Goal: Transaction & Acquisition: Book appointment/travel/reservation

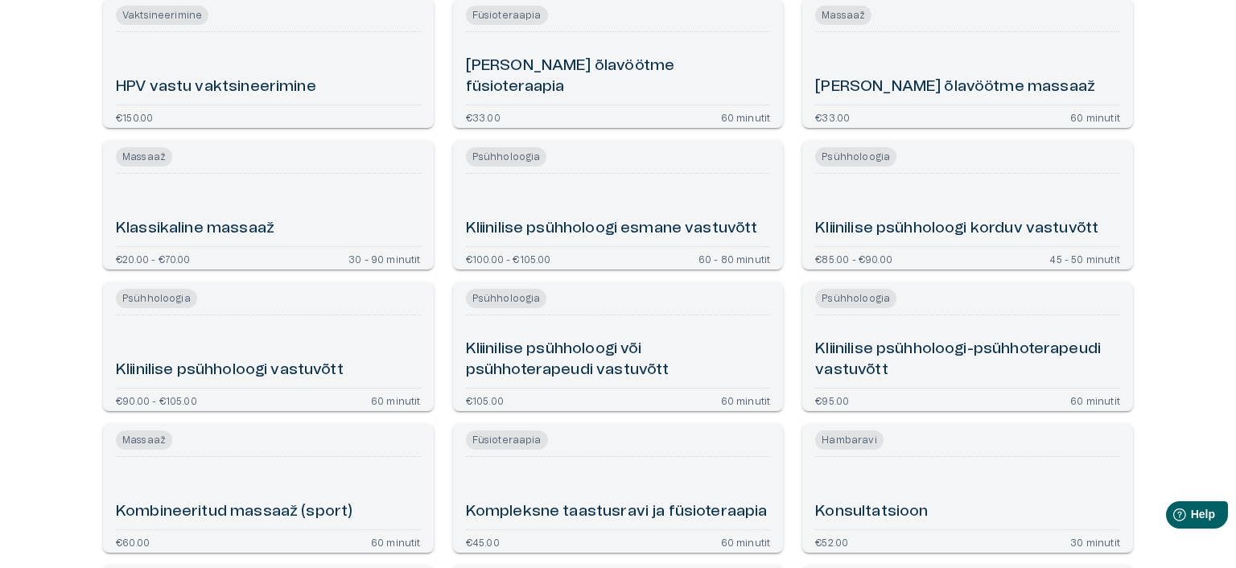
scroll to position [1609, 0]
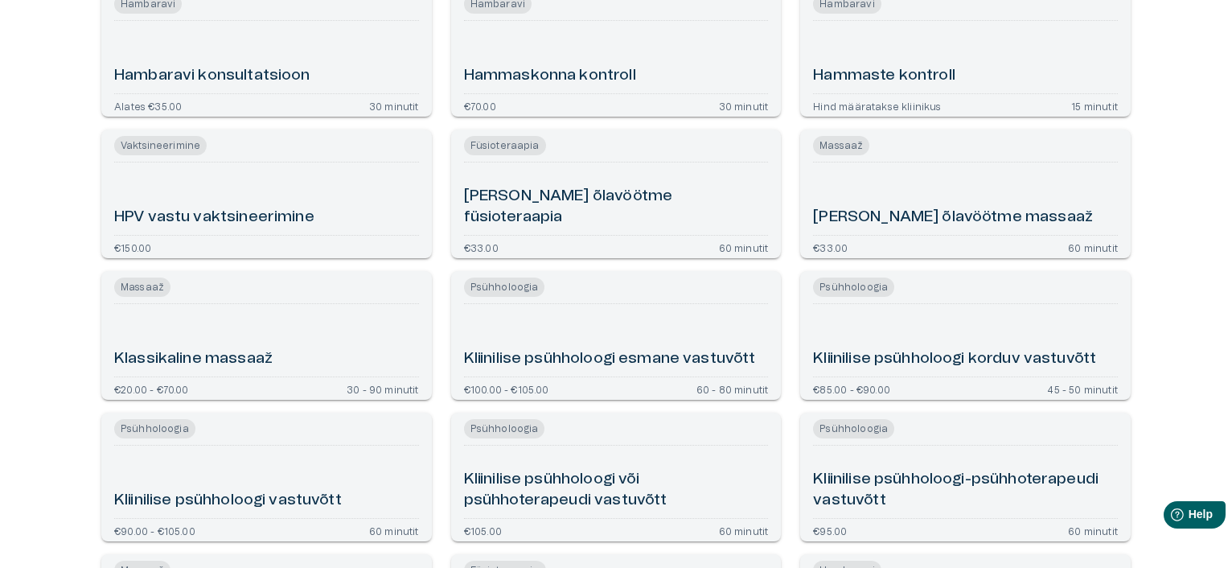
click at [619, 356] on h6 "Kliinilise psühholoogi esmane vastuvõtt" at bounding box center [610, 359] width 292 height 22
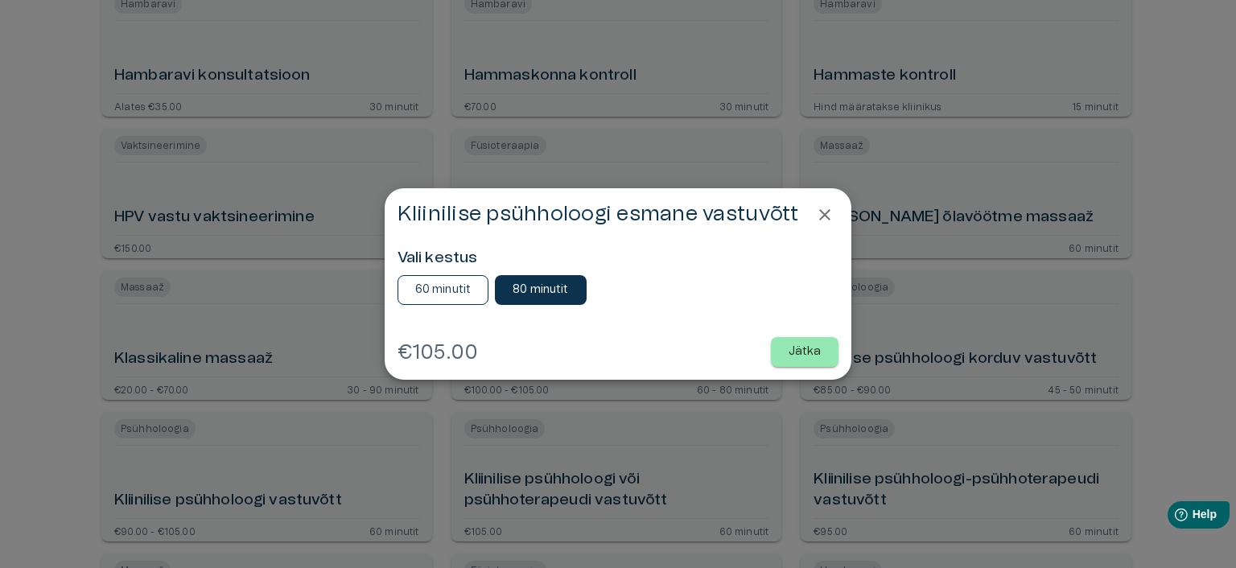
click at [436, 292] on p "60 minutit" at bounding box center [443, 290] width 56 height 17
click at [825, 350] on button "Jätka" at bounding box center [805, 352] width 68 height 30
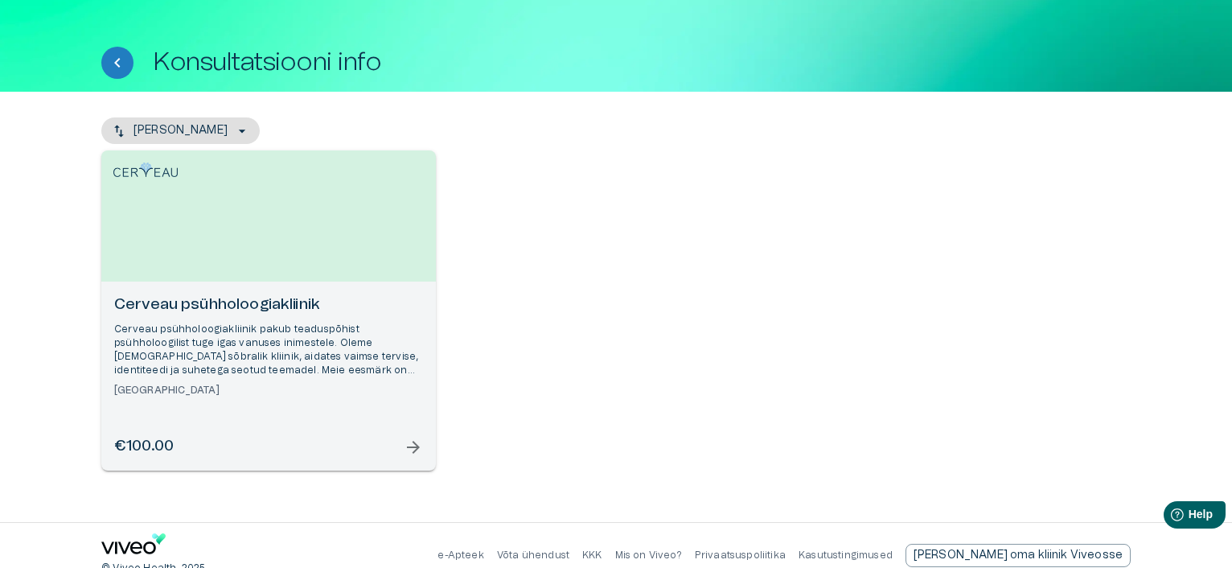
scroll to position [71, 0]
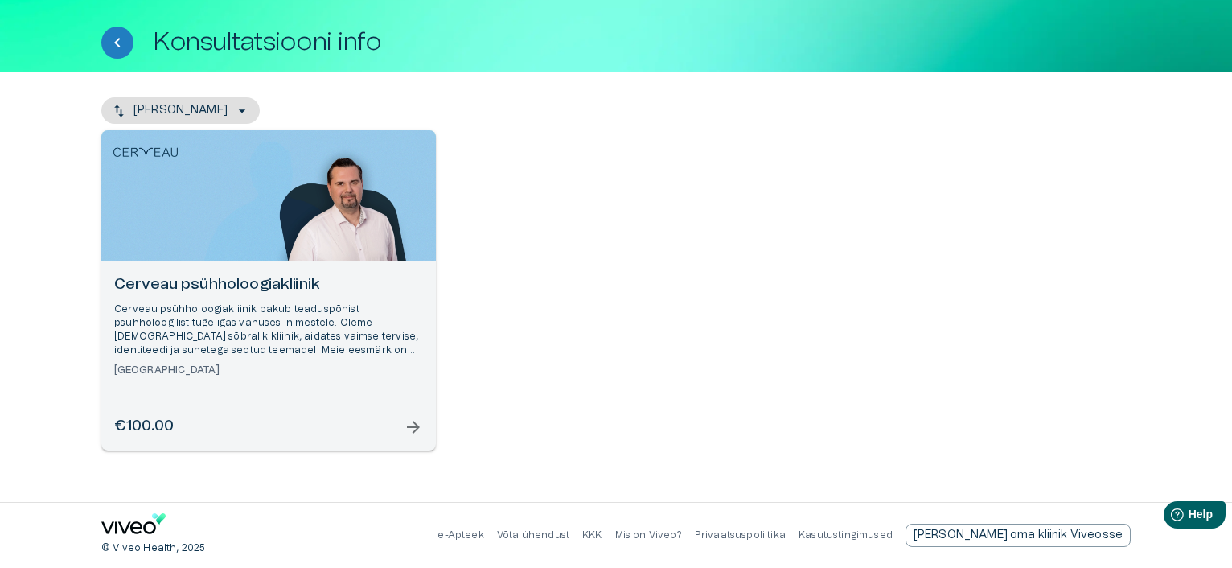
click at [412, 421] on span "arrow_forward" at bounding box center [413, 427] width 19 height 19
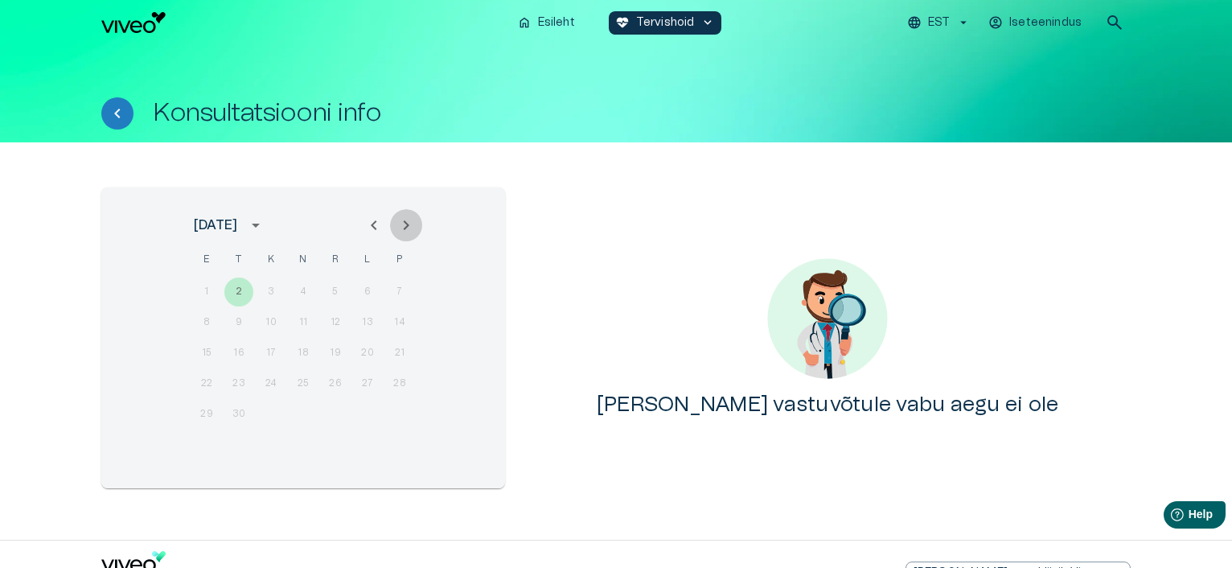
click at [407, 226] on icon "Next month" at bounding box center [407, 225] width 6 height 10
click at [406, 226] on icon "Next month" at bounding box center [407, 225] width 6 height 10
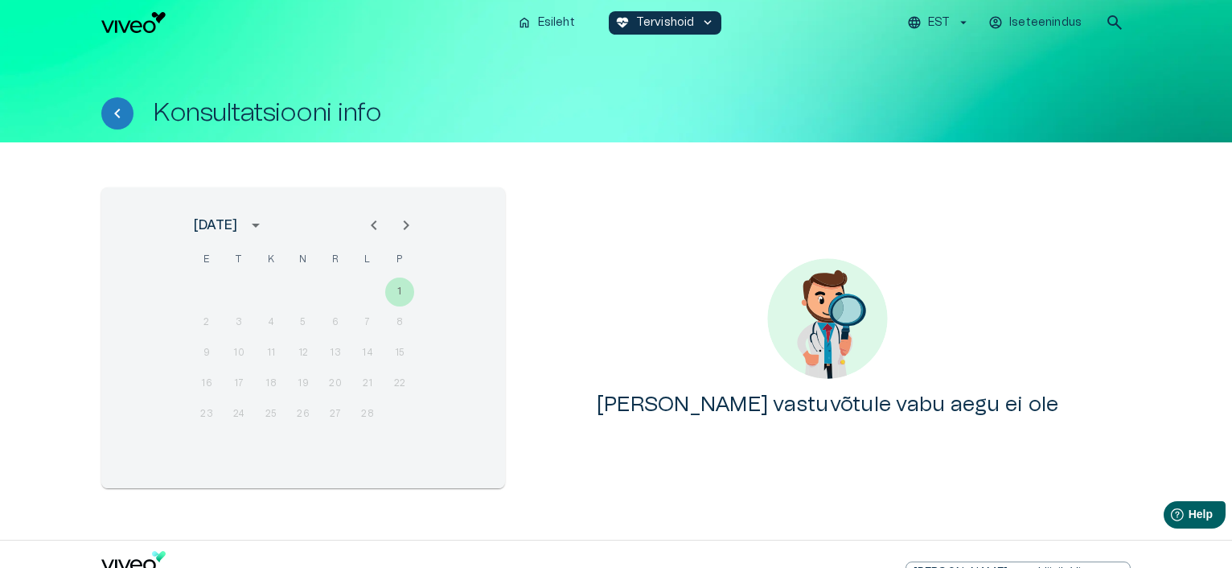
scroll to position [38, 0]
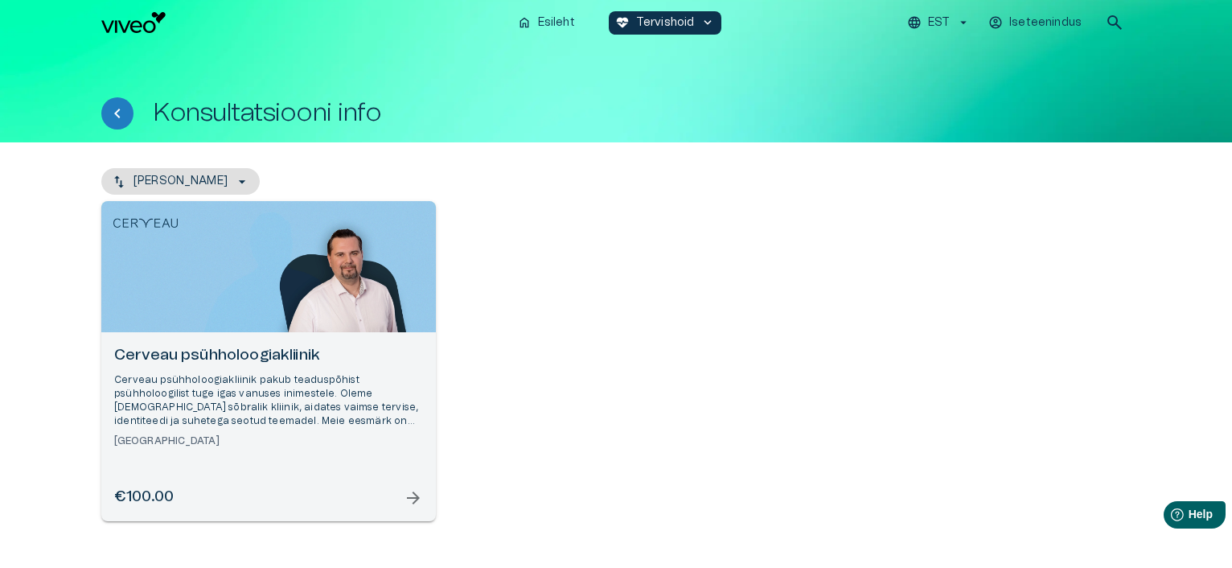
scroll to position [1718, 0]
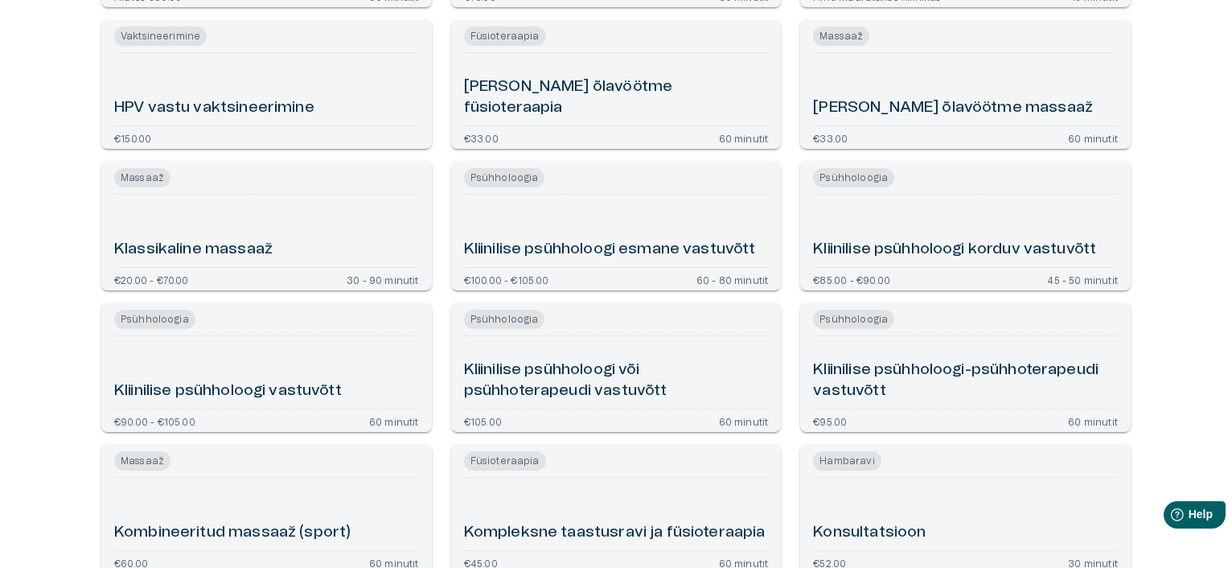
click at [249, 390] on h6 "Kliinilise psühholoogi vastuvõtt" at bounding box center [228, 391] width 228 height 22
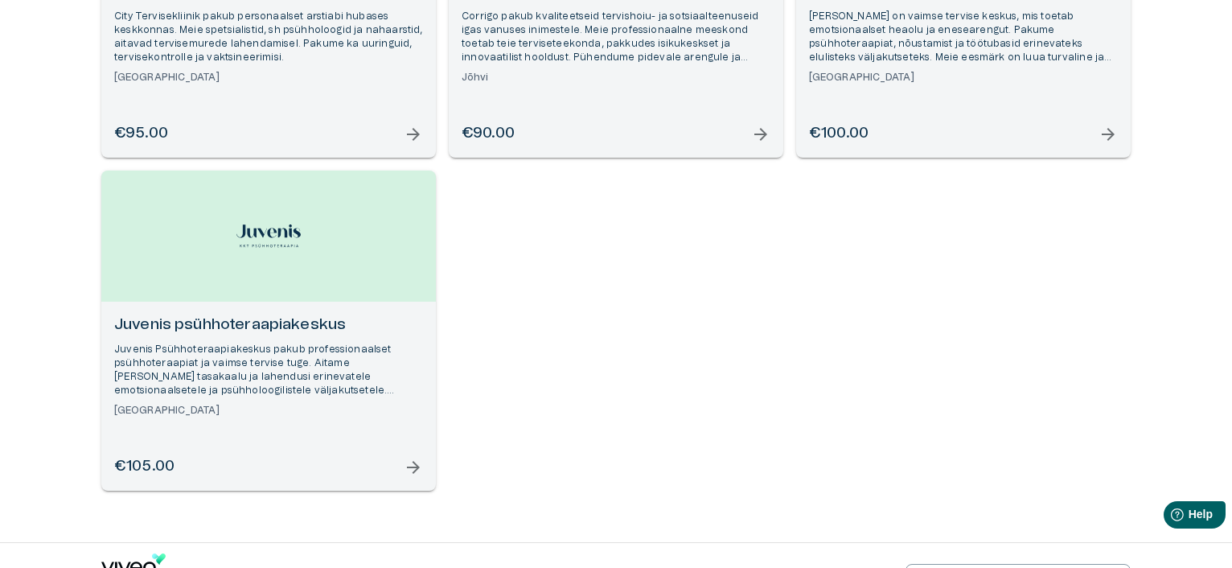
scroll to position [241, 0]
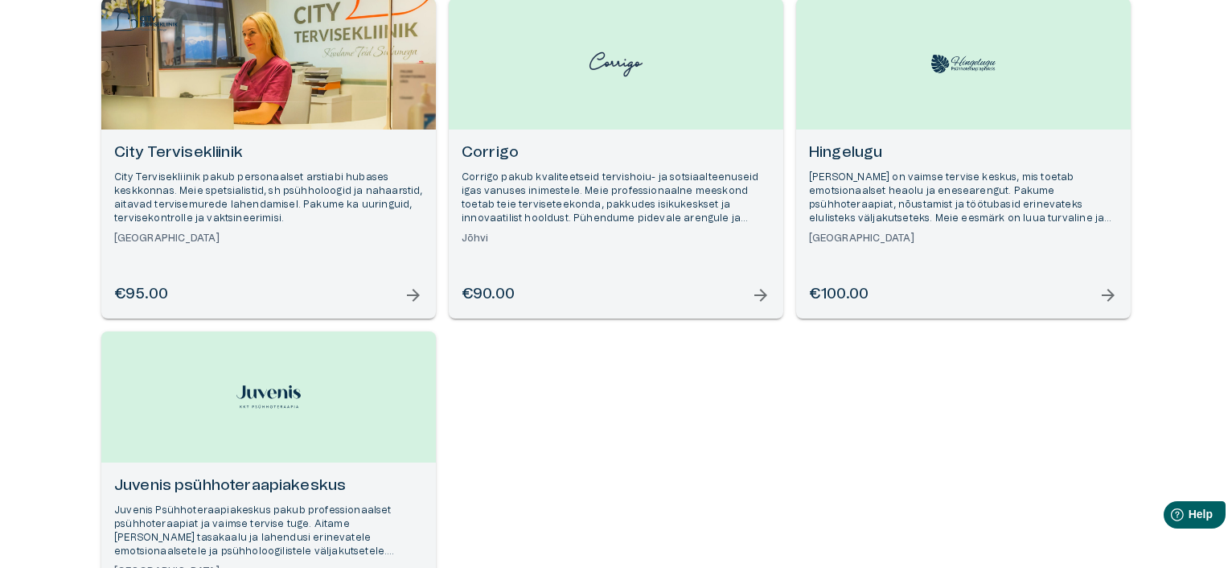
click at [414, 296] on span "arrow_forward" at bounding box center [413, 295] width 19 height 19
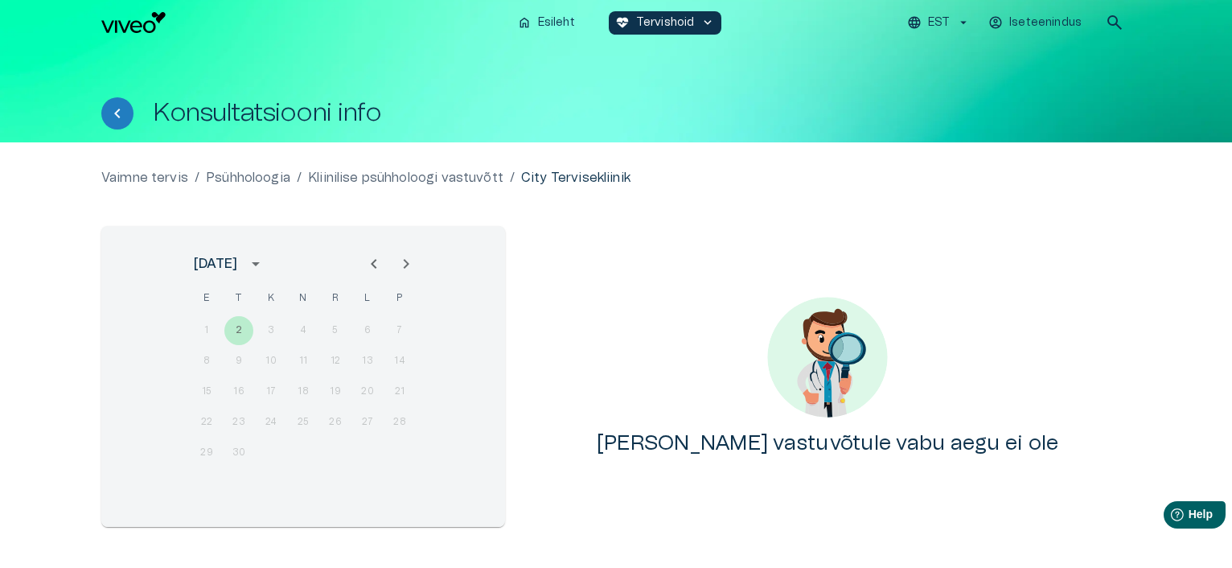
scroll to position [76, 0]
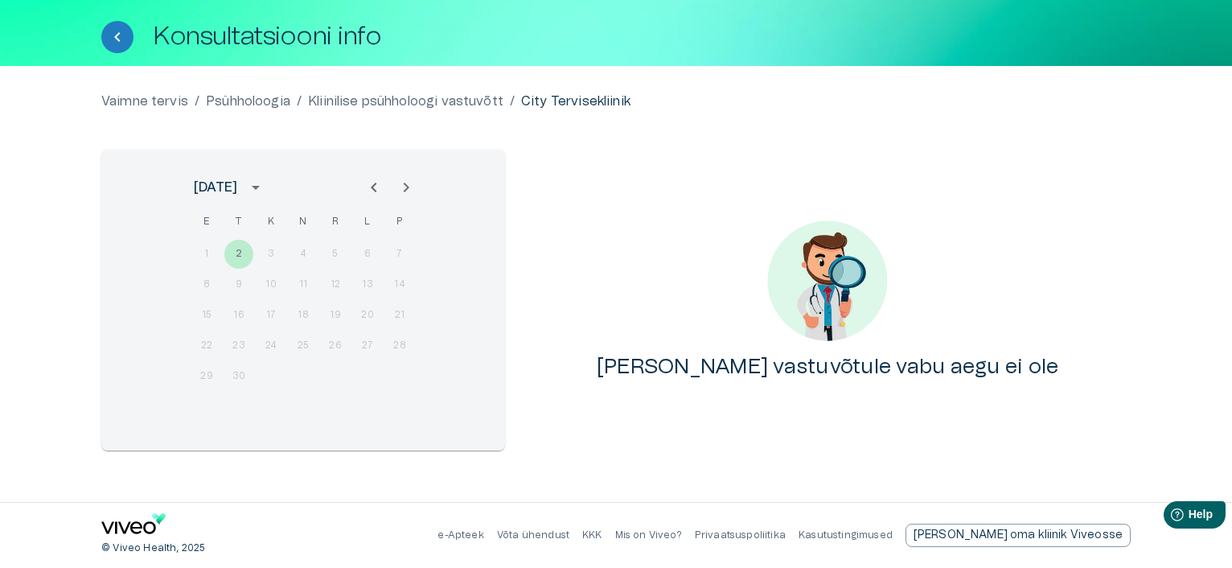
click at [408, 190] on icon "Next month" at bounding box center [406, 187] width 19 height 19
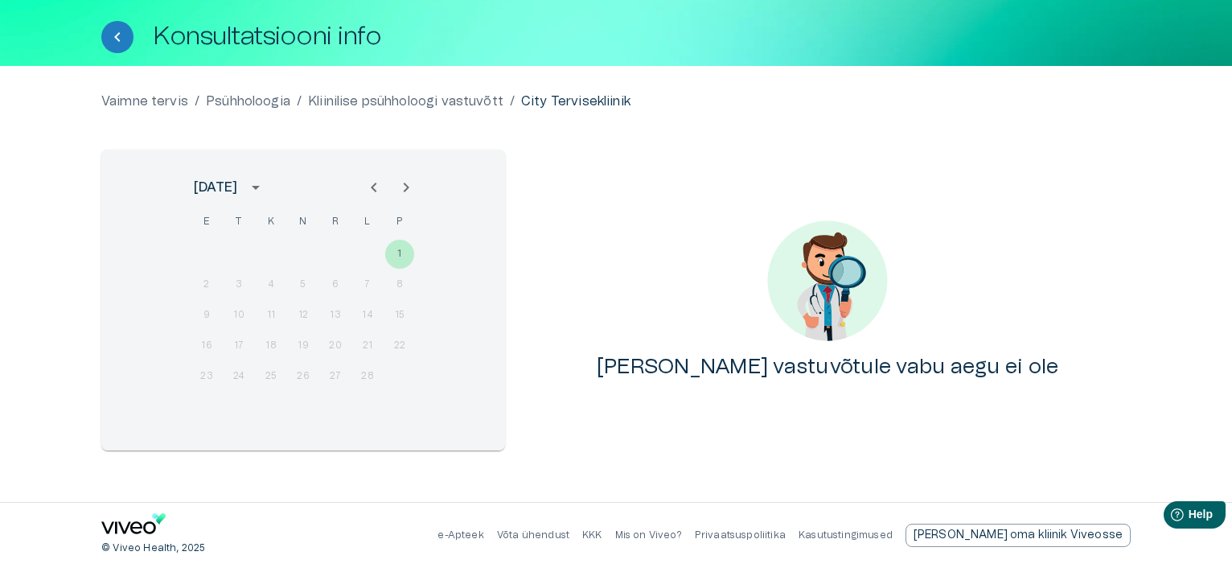
scroll to position [339, 0]
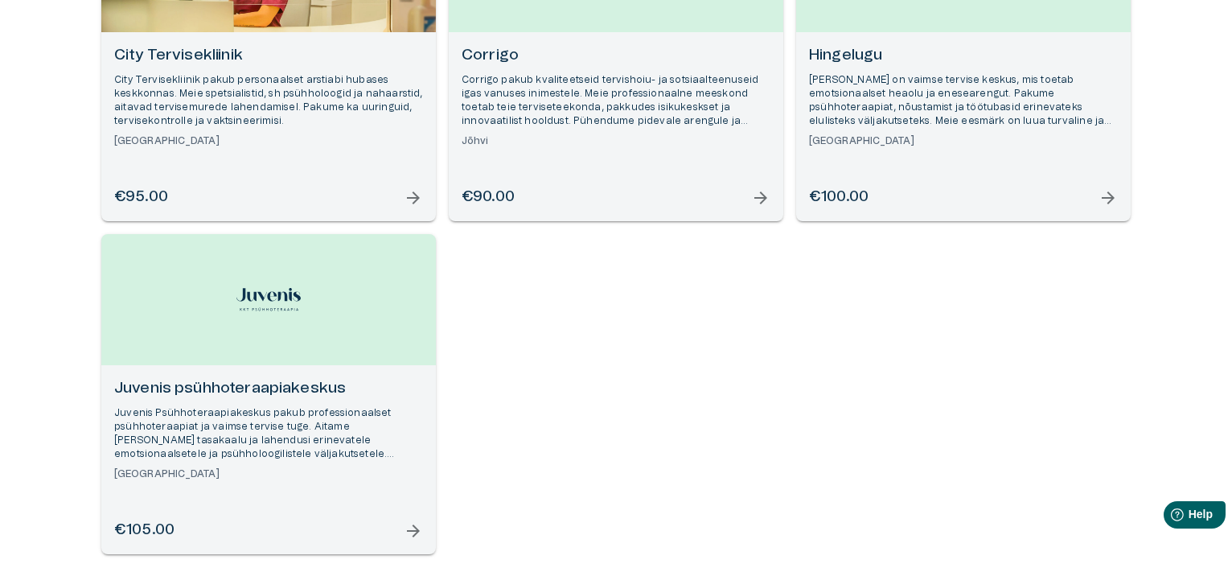
click at [415, 535] on span "arrow_forward" at bounding box center [413, 530] width 19 height 19
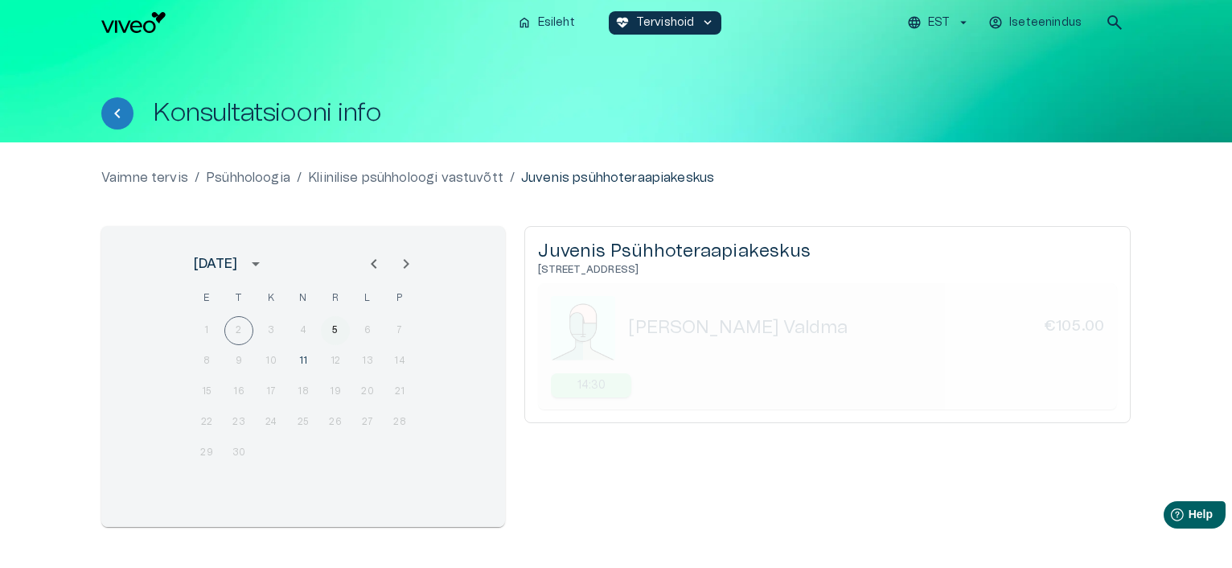
click at [335, 328] on button "5" at bounding box center [335, 330] width 29 height 29
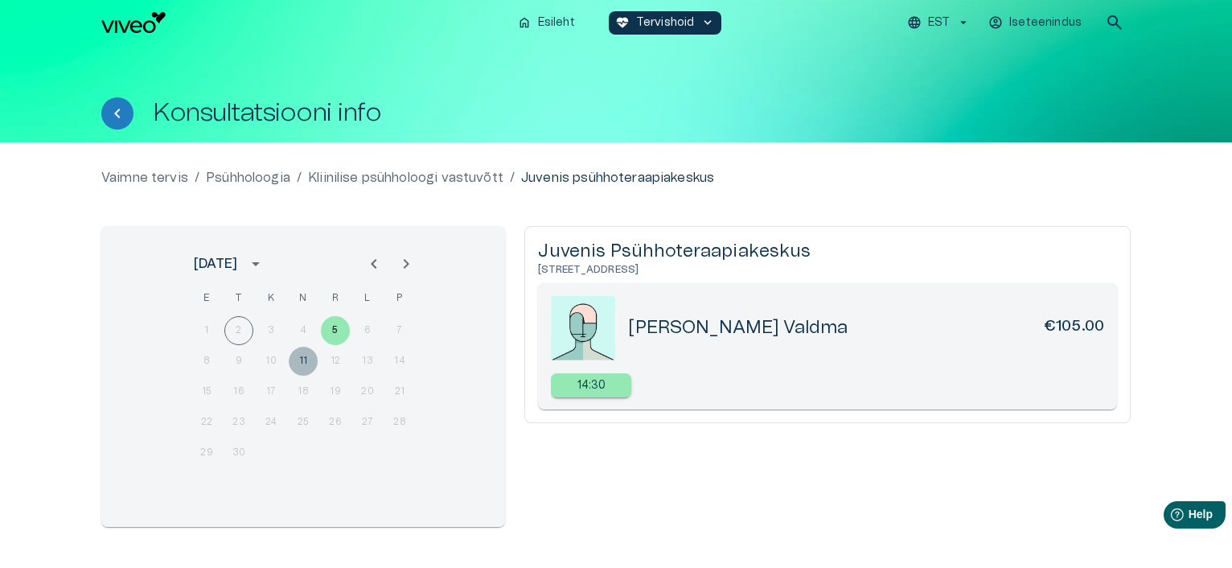
click at [299, 364] on button "11" at bounding box center [303, 361] width 29 height 29
click at [337, 326] on button "5" at bounding box center [335, 330] width 29 height 29
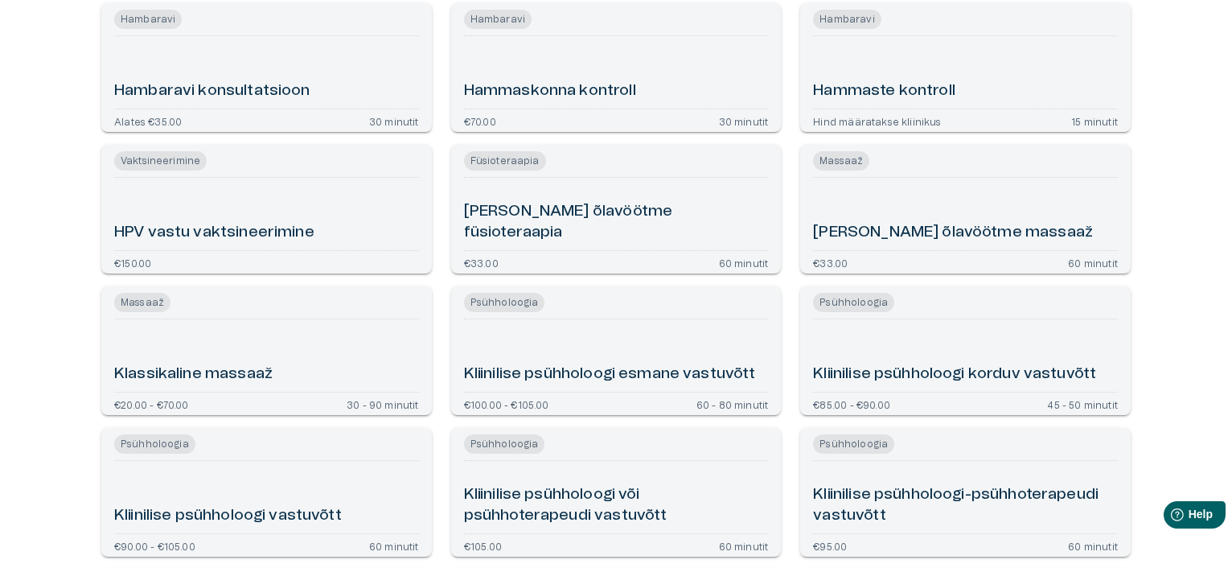
scroll to position [1587, 0]
